Goal: Task Accomplishment & Management: Manage account settings

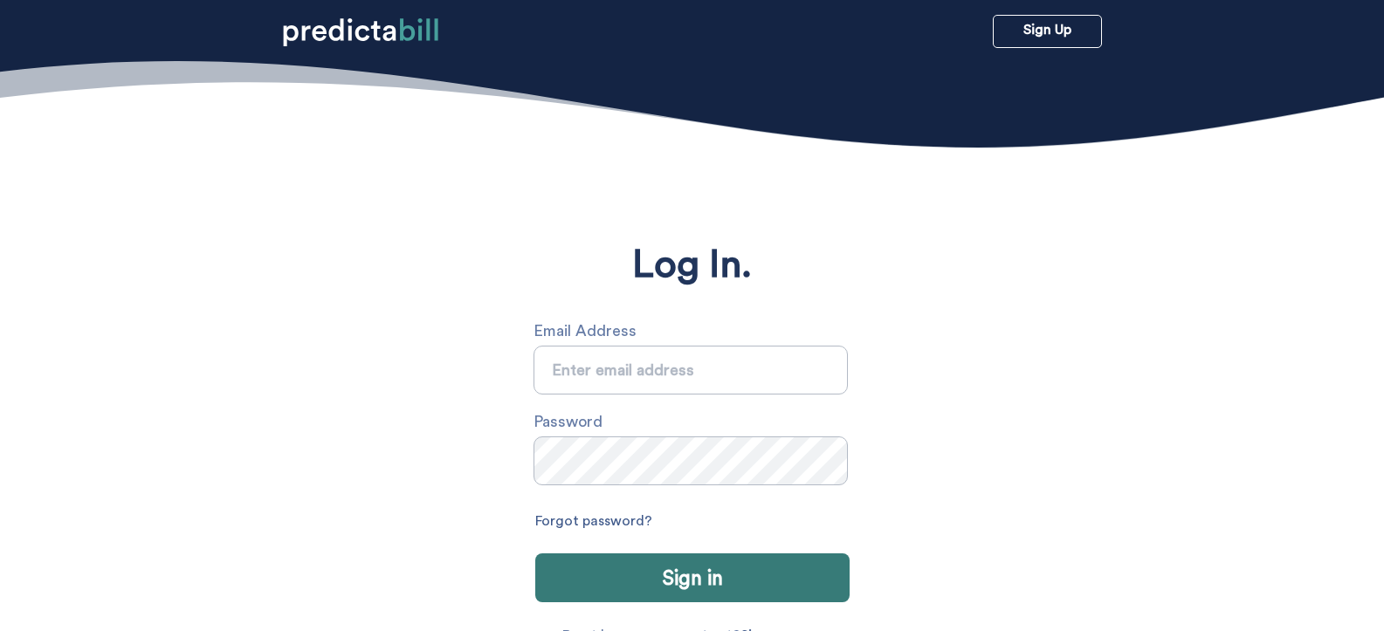
click at [697, 365] on input "text" at bounding box center [691, 370] width 314 height 49
type input "[PERSON_NAME][EMAIL_ADDRESS][PERSON_NAME][DOMAIN_NAME]"
click at [630, 521] on link "Forgot password?" at bounding box center [593, 521] width 117 height 29
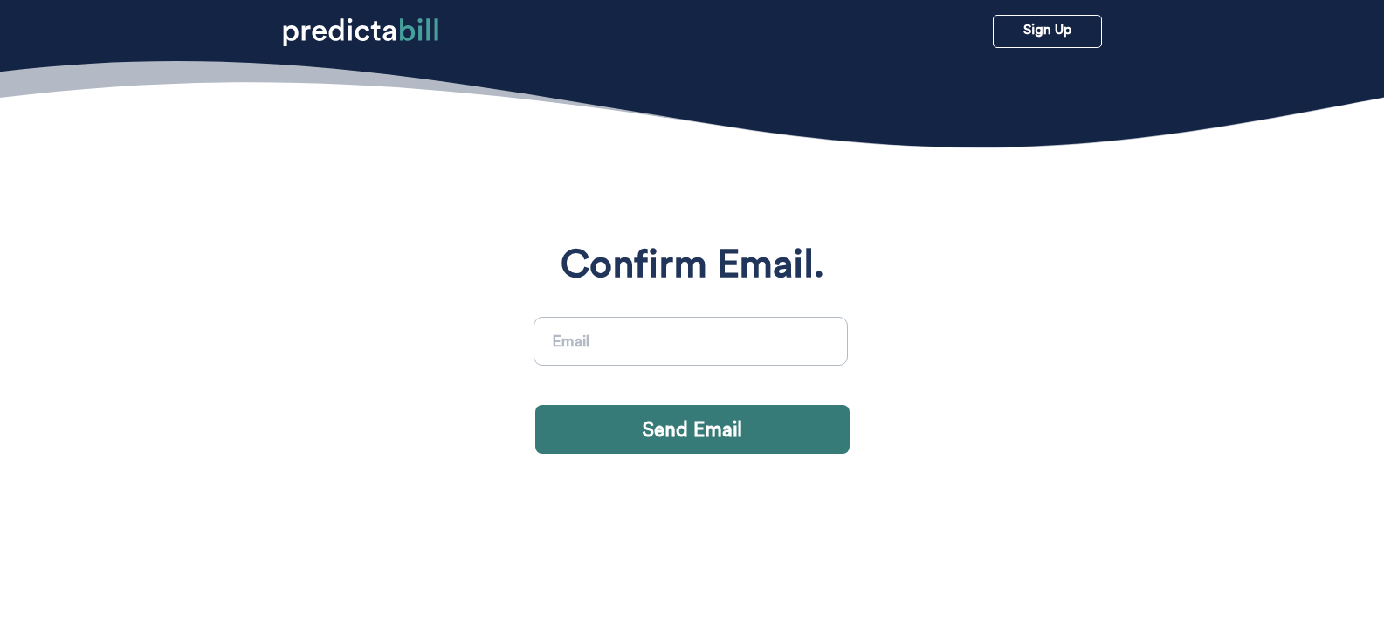
click at [634, 336] on input at bounding box center [691, 341] width 314 height 49
type input "[PERSON_NAME][EMAIL_ADDRESS][PERSON_NAME][DOMAIN_NAME]"
click at [703, 327] on input at bounding box center [691, 341] width 314 height 49
type input "[PERSON_NAME][EMAIL_ADDRESS][PERSON_NAME][DOMAIN_NAME]"
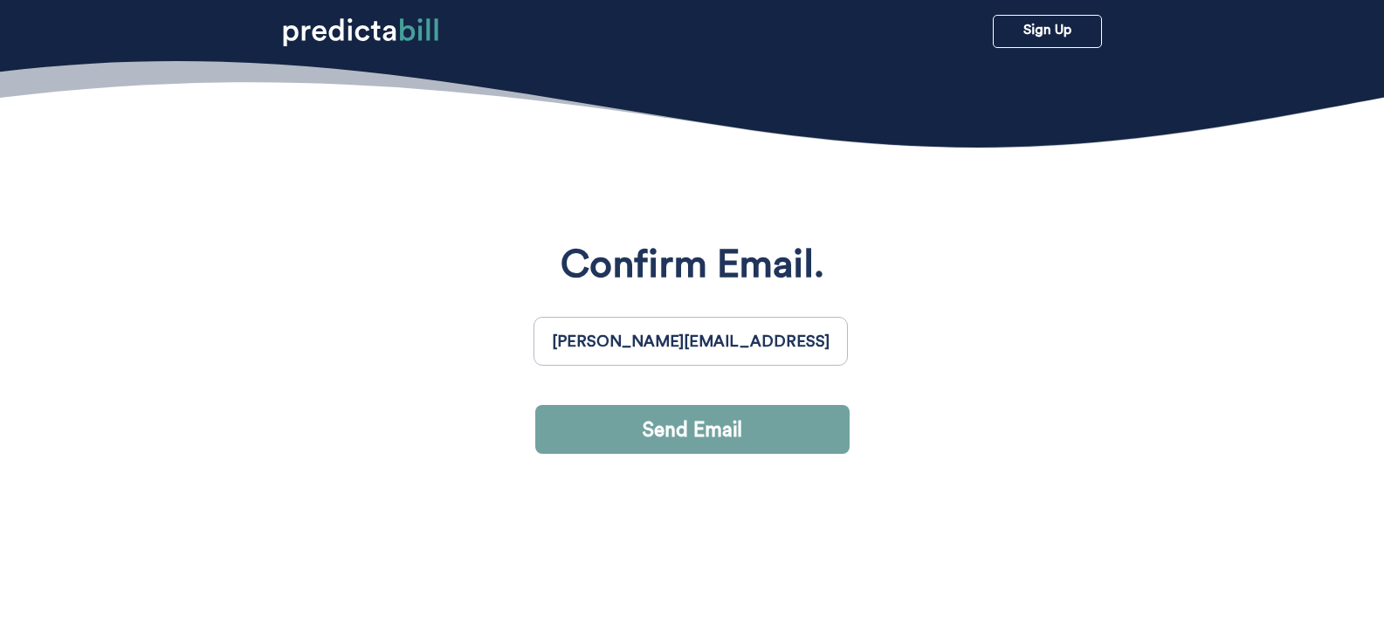
click at [707, 425] on button "Send Email" at bounding box center [692, 429] width 314 height 49
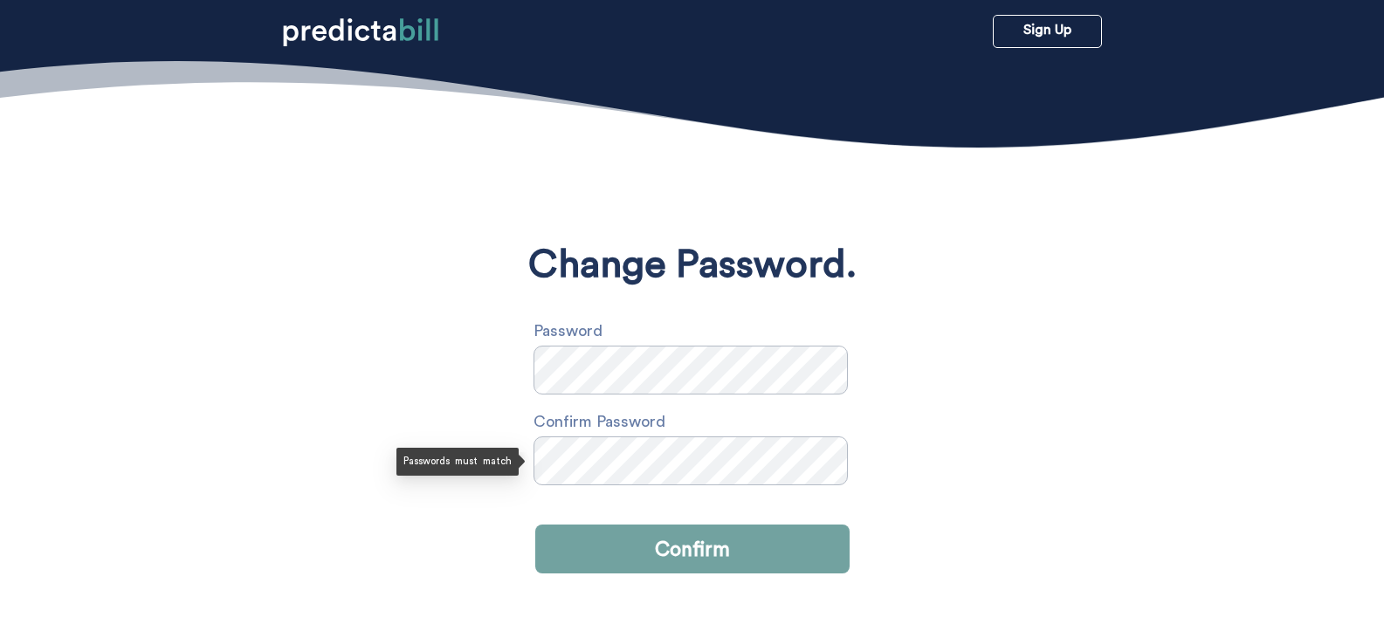
click at [721, 554] on button "Confirm" at bounding box center [692, 549] width 314 height 49
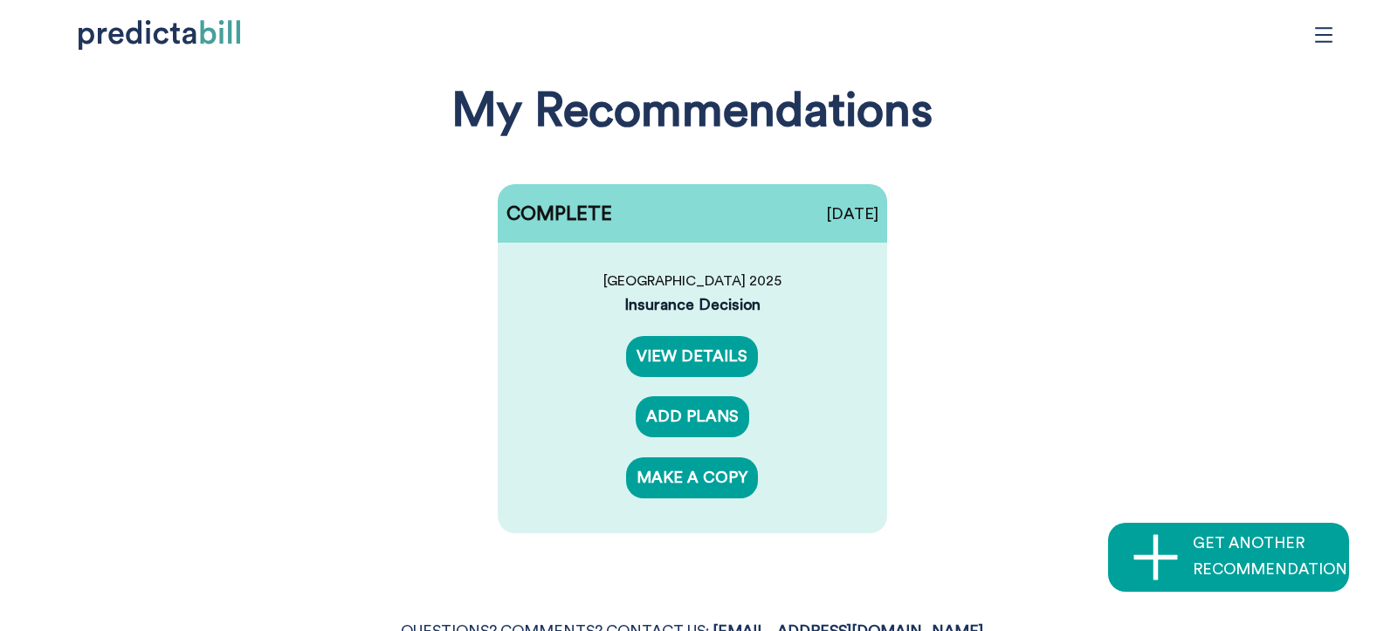
click at [1327, 31] on icon "menu" at bounding box center [1323, 34] width 19 height 19
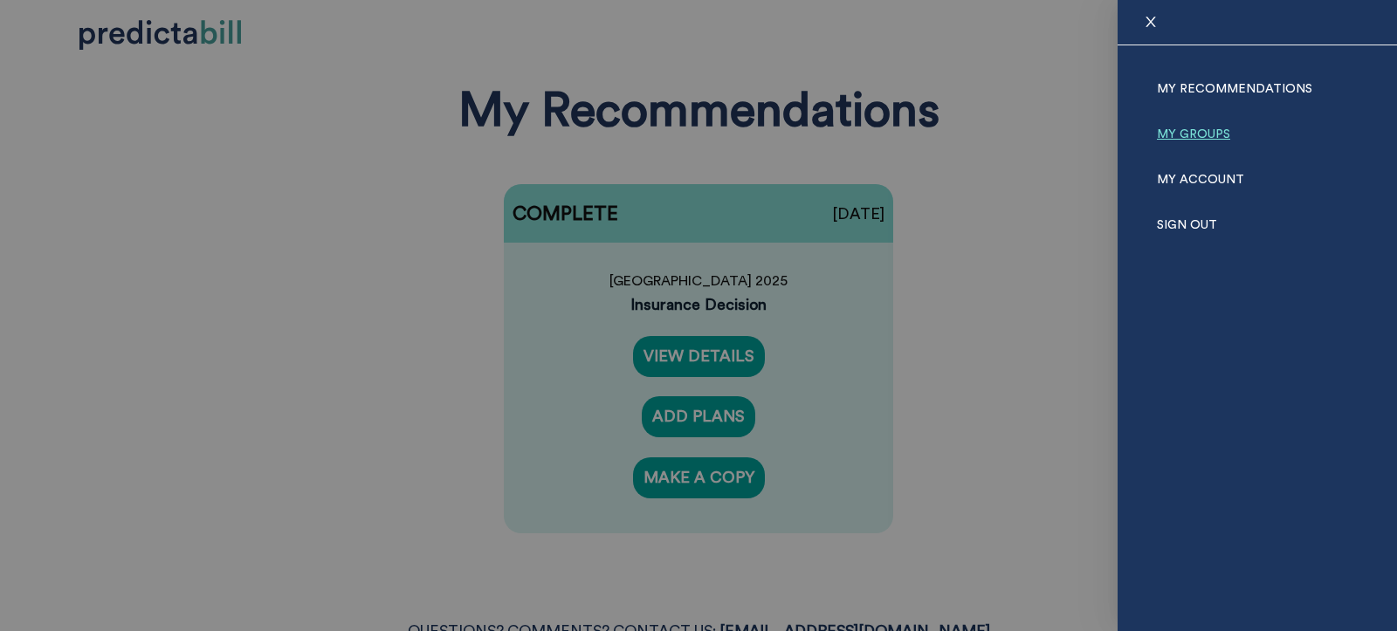
click at [1184, 149] on link "My Groups" at bounding box center [1193, 134] width 73 height 45
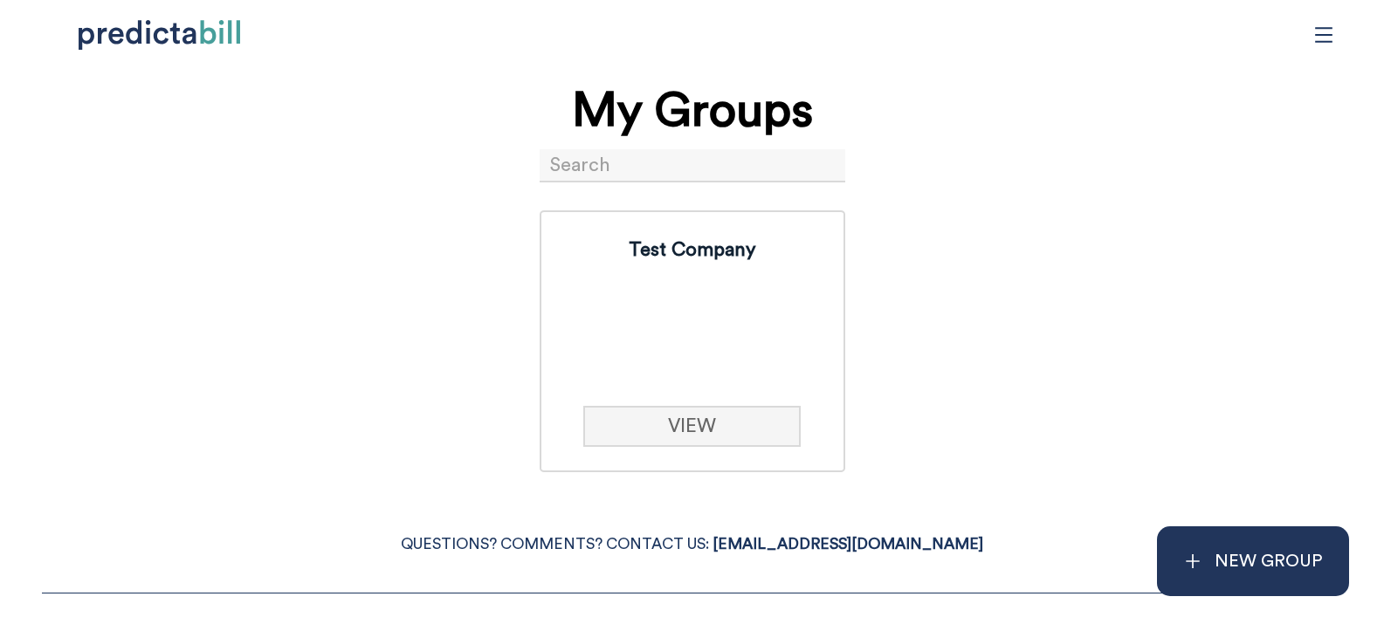
click at [727, 424] on link "VIEW" at bounding box center [691, 426] width 217 height 41
